Goal: Transaction & Acquisition: Purchase product/service

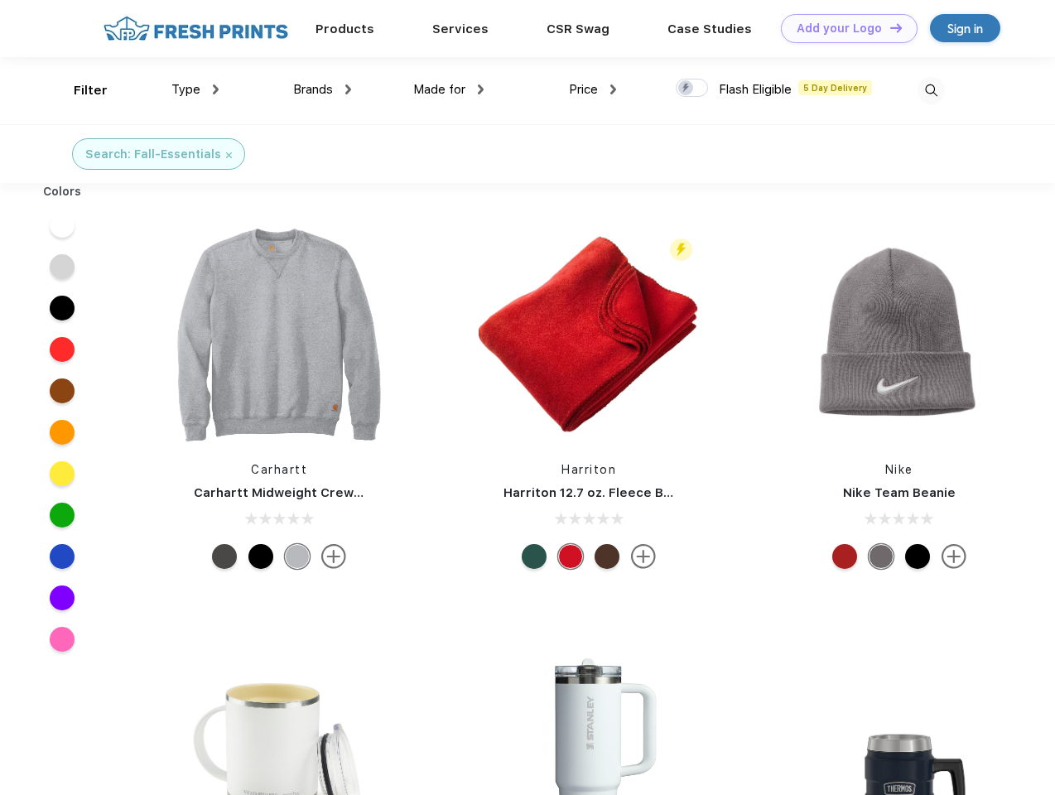
click at [843, 28] on link "Add your Logo Design Tool" at bounding box center [849, 28] width 137 height 29
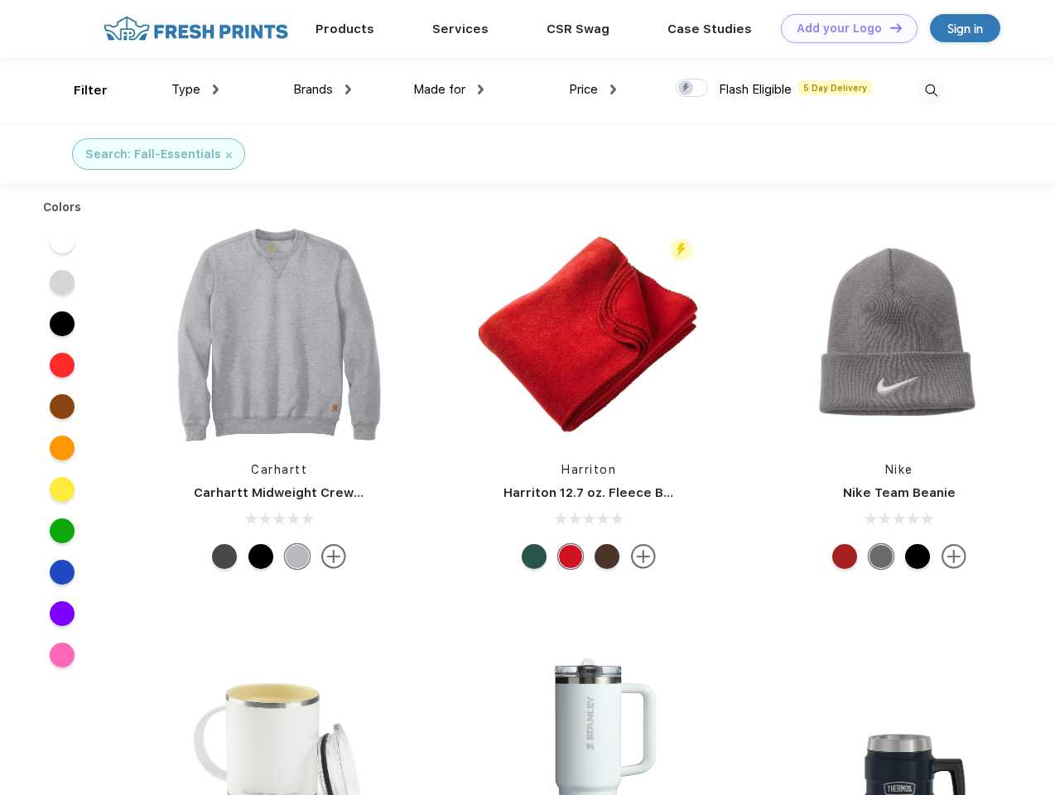
click at [0, 0] on div "Design Tool" at bounding box center [0, 0] width 0 height 0
click at [889, 27] on link "Add your Logo Design Tool" at bounding box center [849, 28] width 137 height 29
click at [80, 90] on div "Filter" at bounding box center [91, 90] width 34 height 19
click at [196, 89] on span "Type" at bounding box center [185, 89] width 29 height 15
click at [322, 89] on span "Brands" at bounding box center [313, 89] width 40 height 15
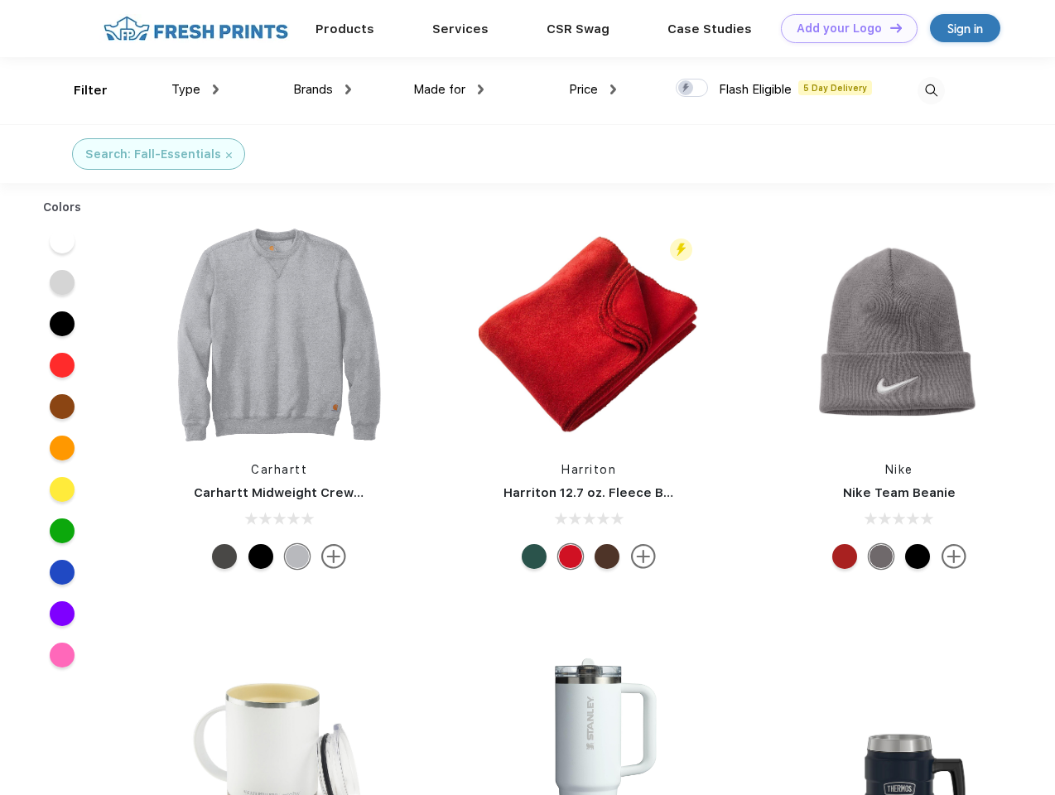
click at [449, 89] on span "Made for" at bounding box center [439, 89] width 52 height 15
click at [593, 89] on span "Price" at bounding box center [583, 89] width 29 height 15
click at [693, 89] on div at bounding box center [692, 88] width 32 height 18
click at [687, 89] on input "checkbox" at bounding box center [681, 83] width 11 height 11
click at [931, 90] on img at bounding box center [931, 90] width 27 height 27
